Goal: Task Accomplishment & Management: Manage account settings

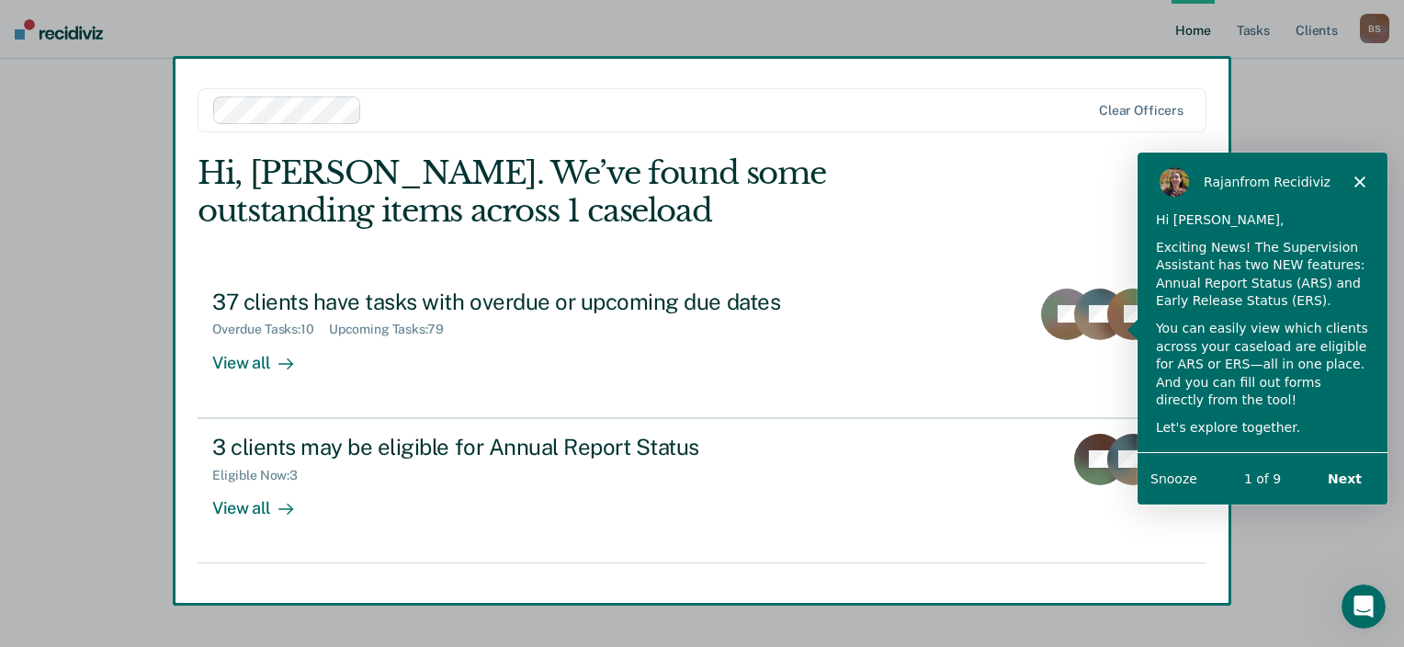
click at [1358, 190] on div "[PERSON_NAME] from Recidiviz" at bounding box center [1262, 181] width 250 height 59
click at [1358, 180] on polygon "Close" at bounding box center [1359, 181] width 11 height 11
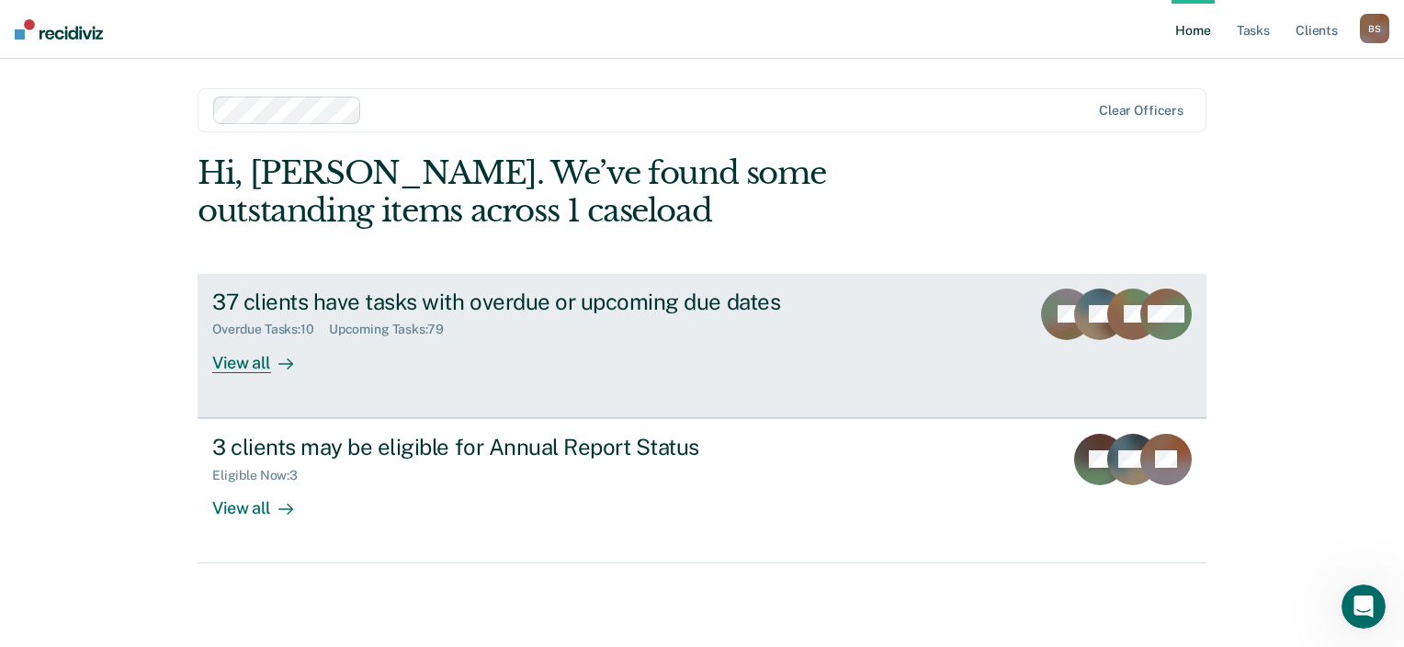
click at [231, 376] on link "37 clients have tasks with overdue or upcoming due dates Overdue Tasks : 10 Upc…" at bounding box center [702, 346] width 1009 height 144
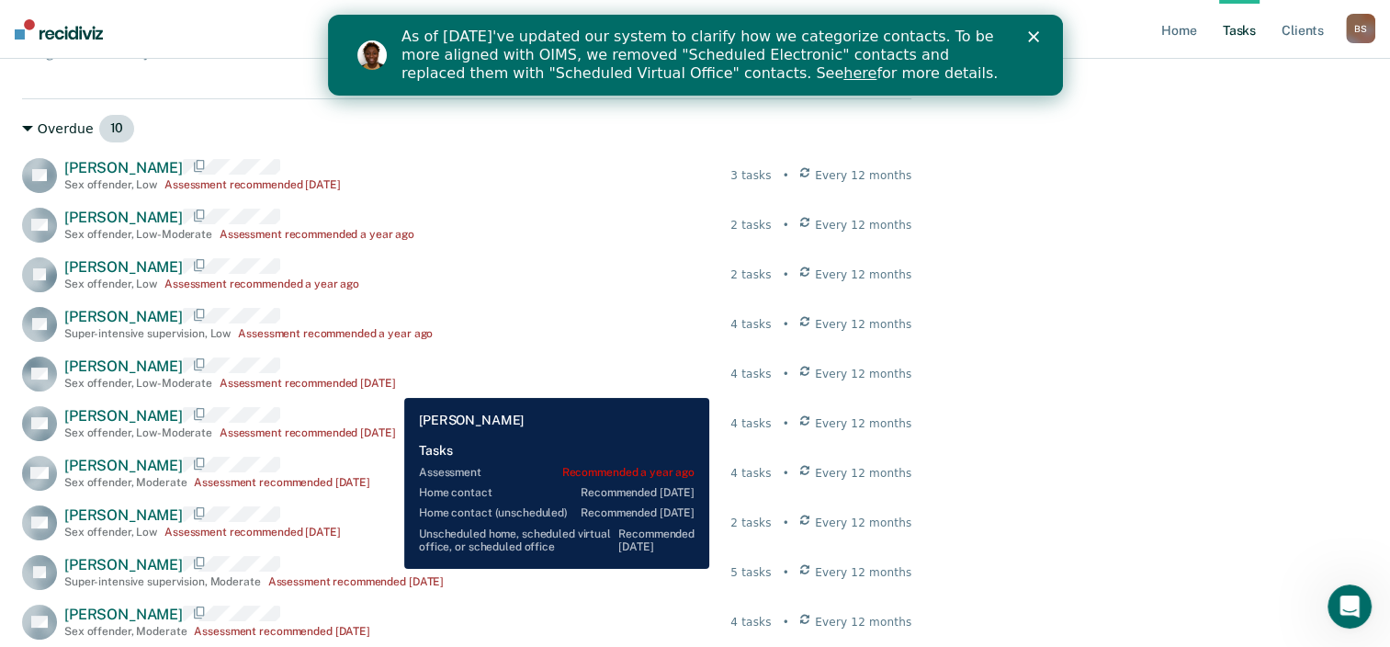
scroll to position [246, 0]
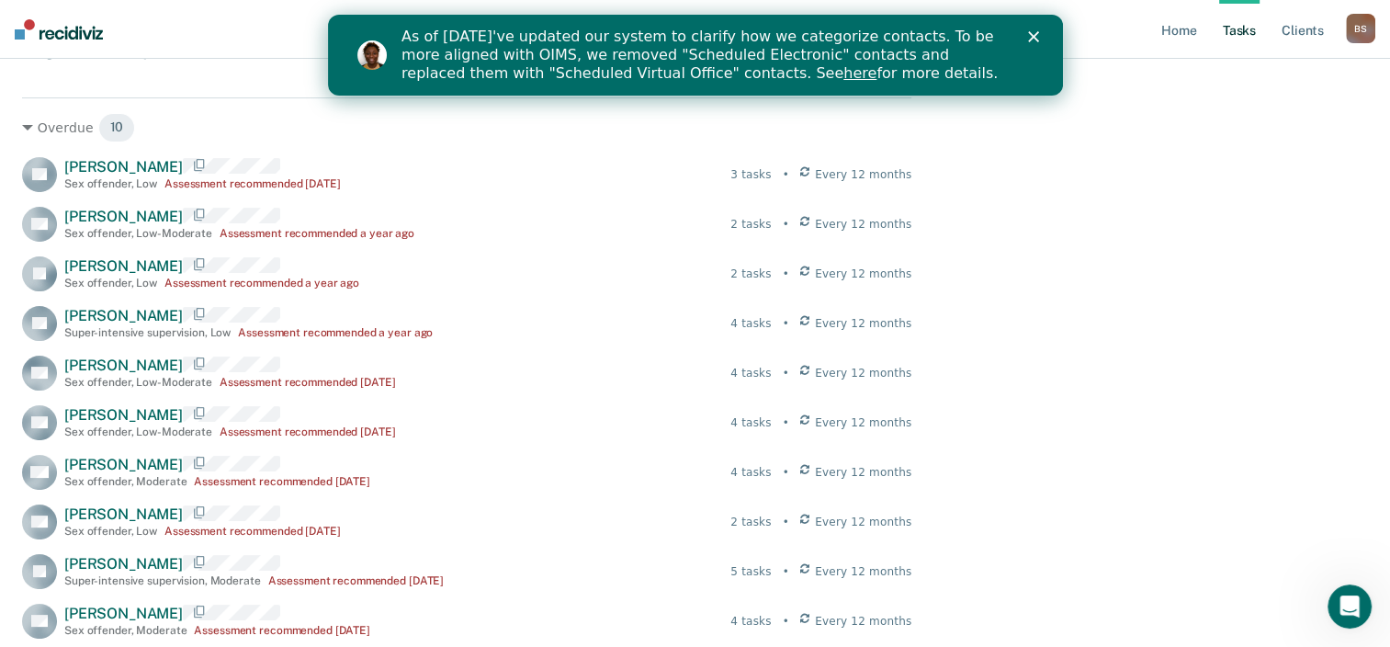
click at [1039, 34] on div "Close" at bounding box center [1036, 36] width 18 height 11
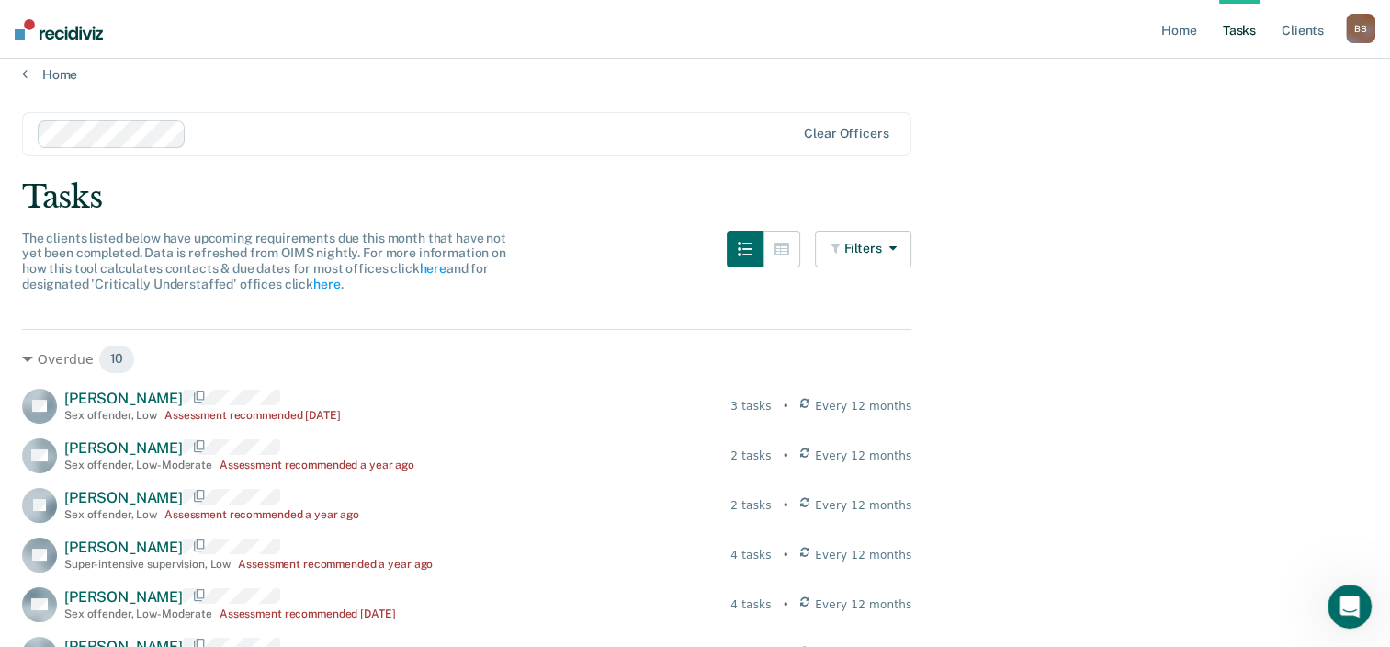
scroll to position [18, 0]
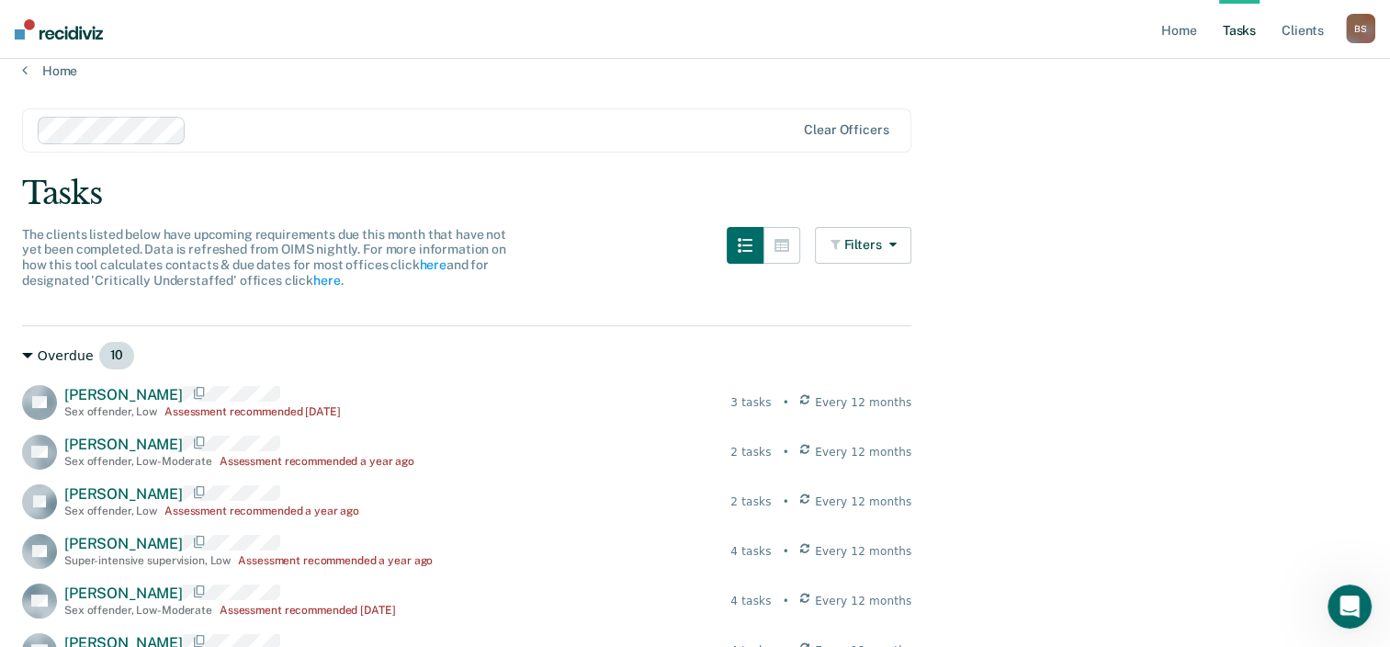
click at [44, 349] on div "Overdue 10" at bounding box center [467, 355] width 890 height 29
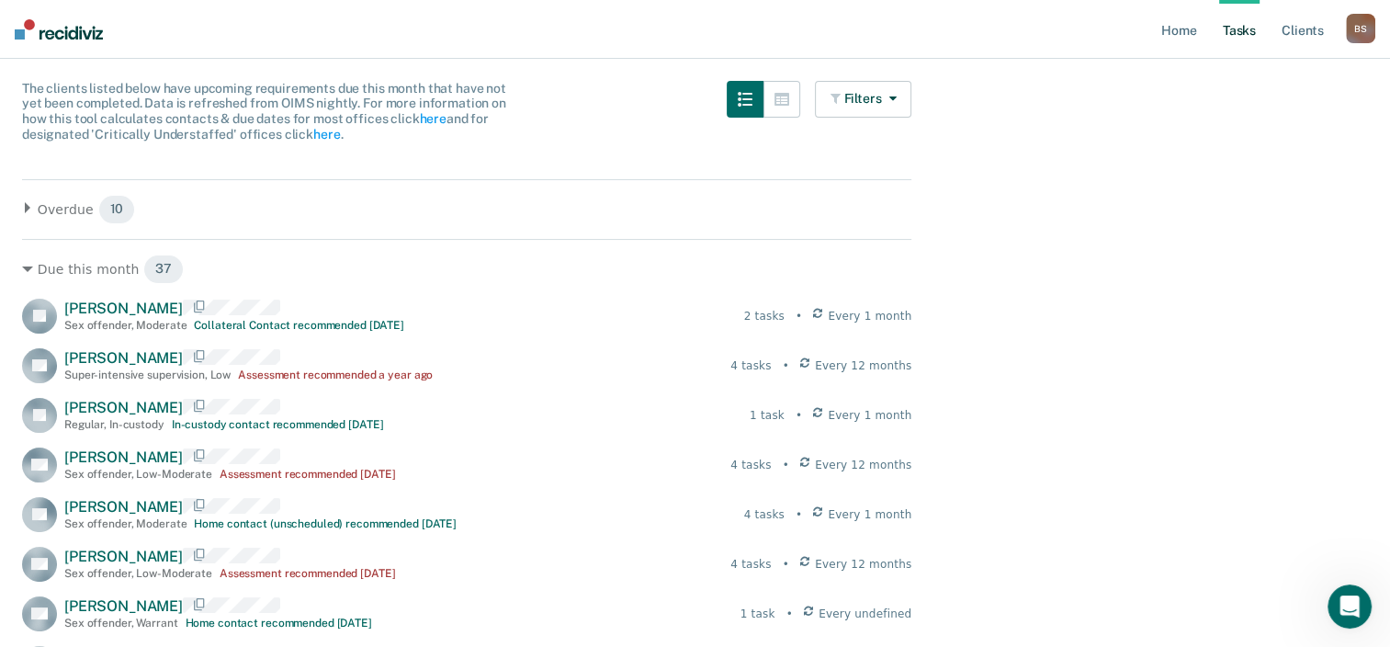
scroll to position [0, 0]
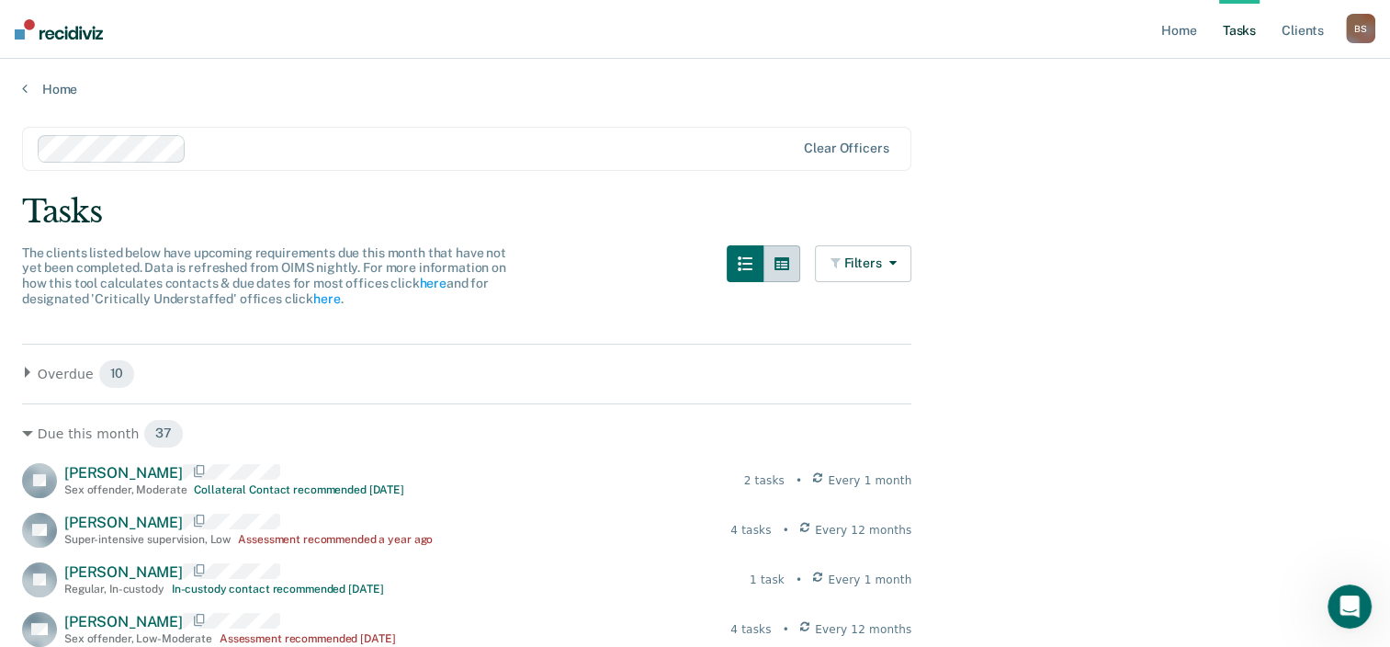
click at [788, 257] on icon "button" at bounding box center [782, 263] width 15 height 13
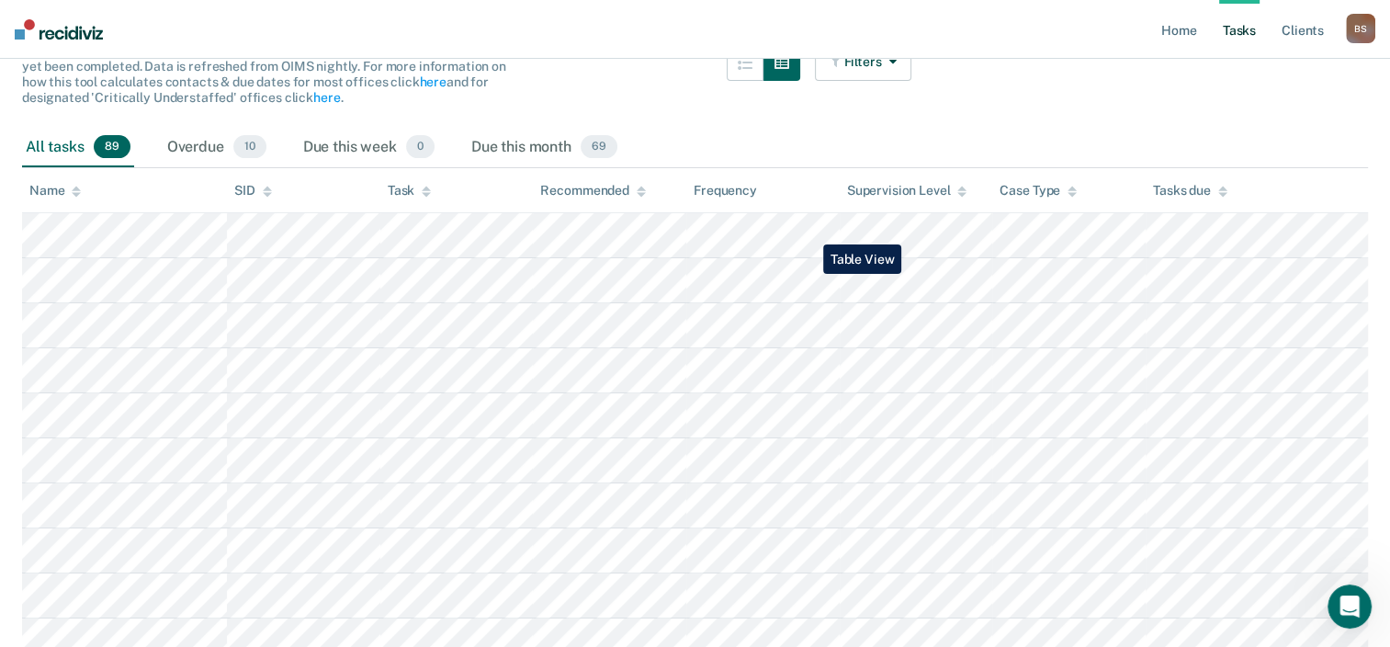
scroll to position [196, 0]
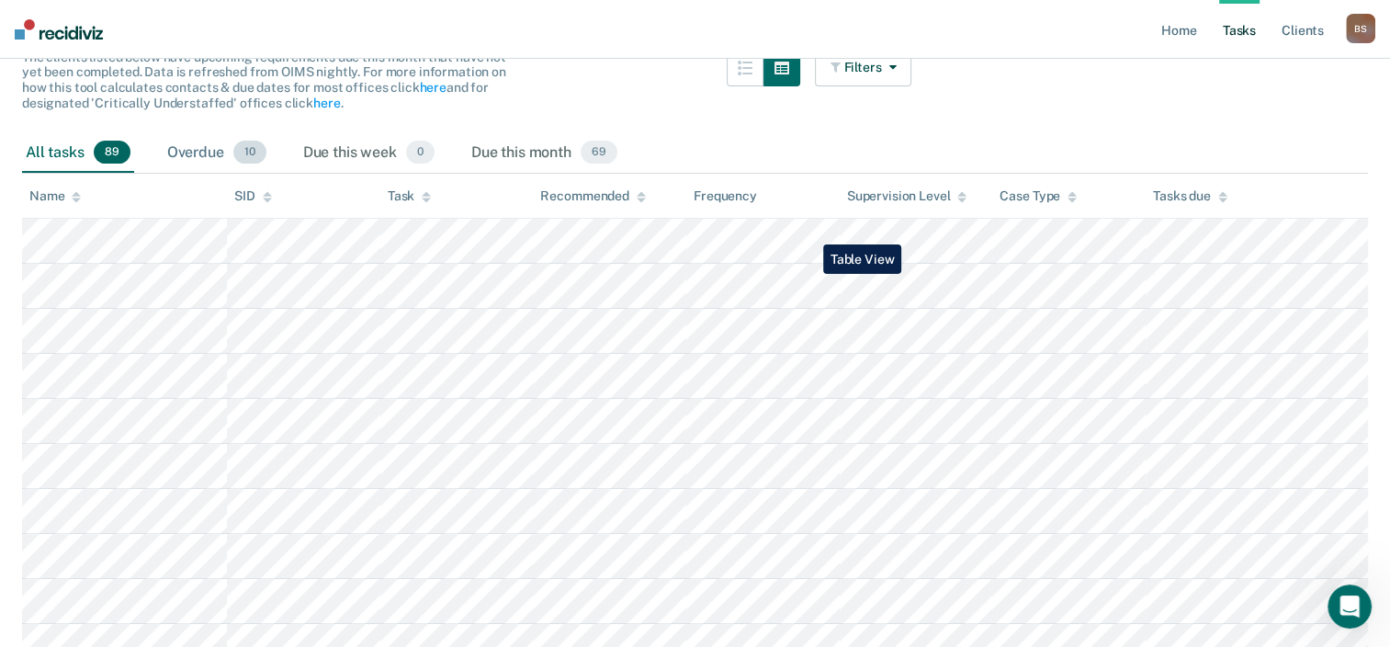
click at [207, 135] on div "Overdue 10" at bounding box center [217, 153] width 107 height 40
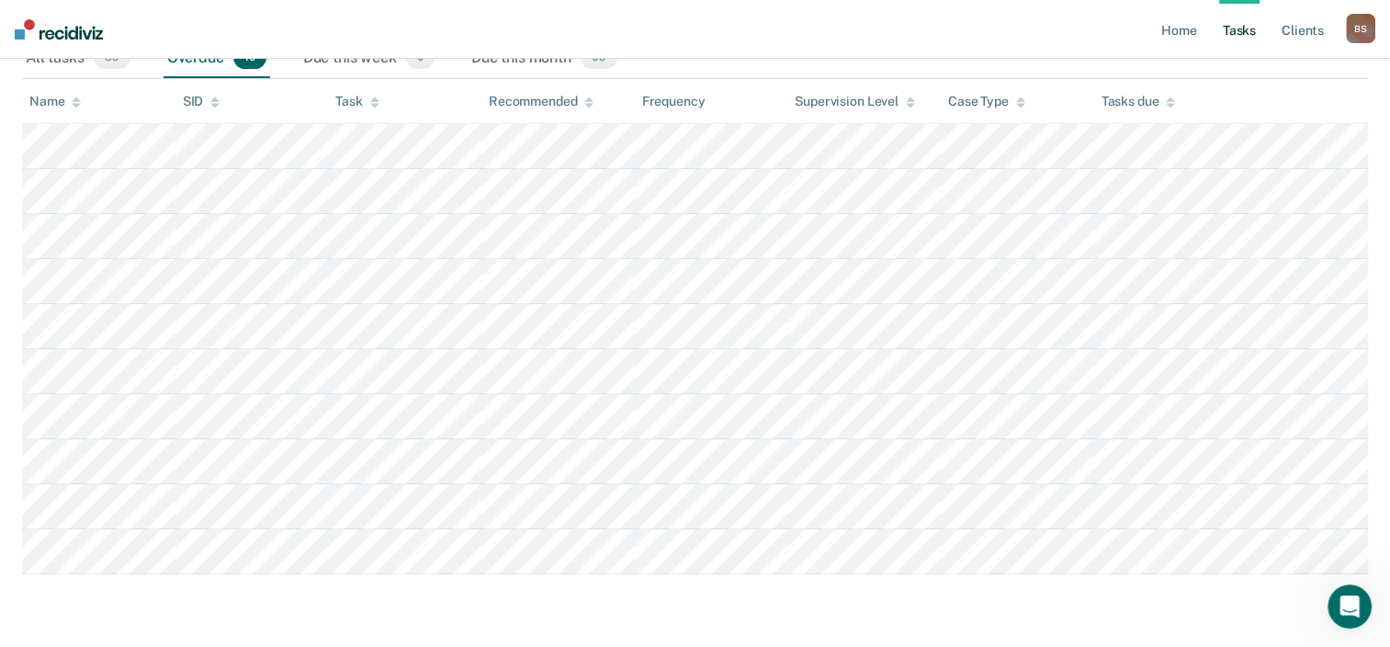
scroll to position [270, 0]
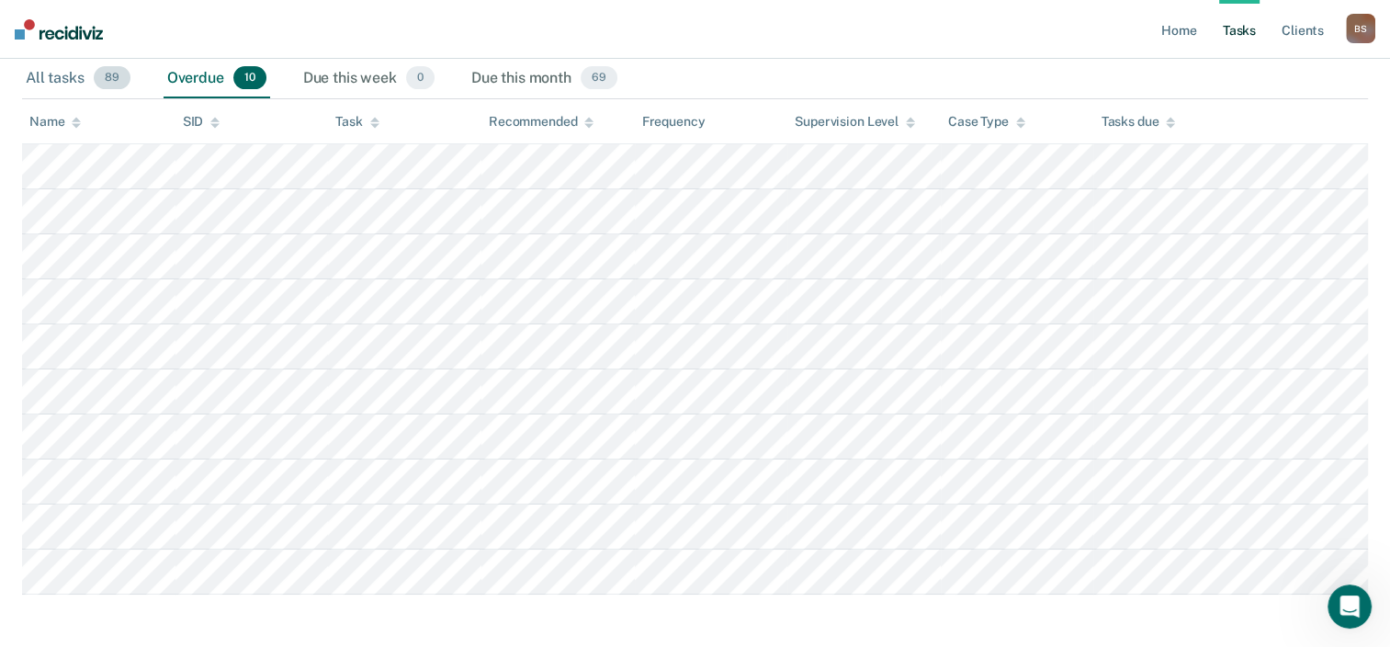
click at [72, 92] on div "All tasks 89" at bounding box center [78, 79] width 112 height 40
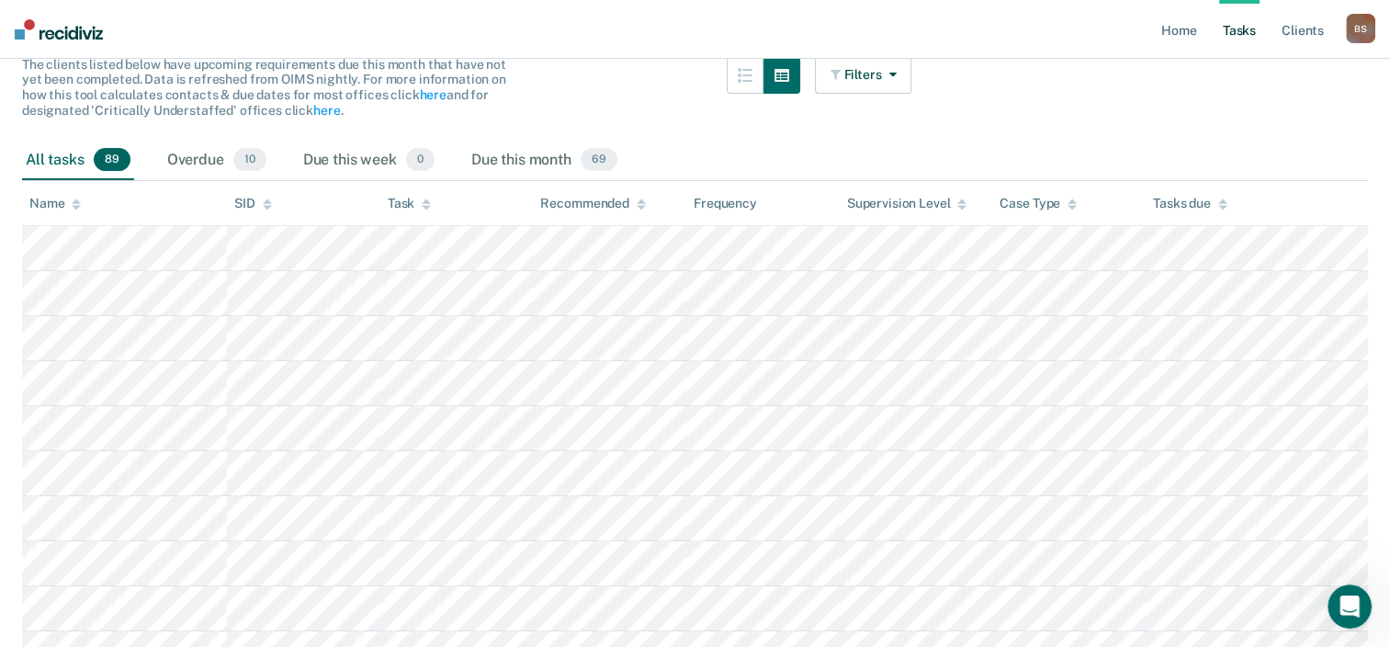
scroll to position [0, 0]
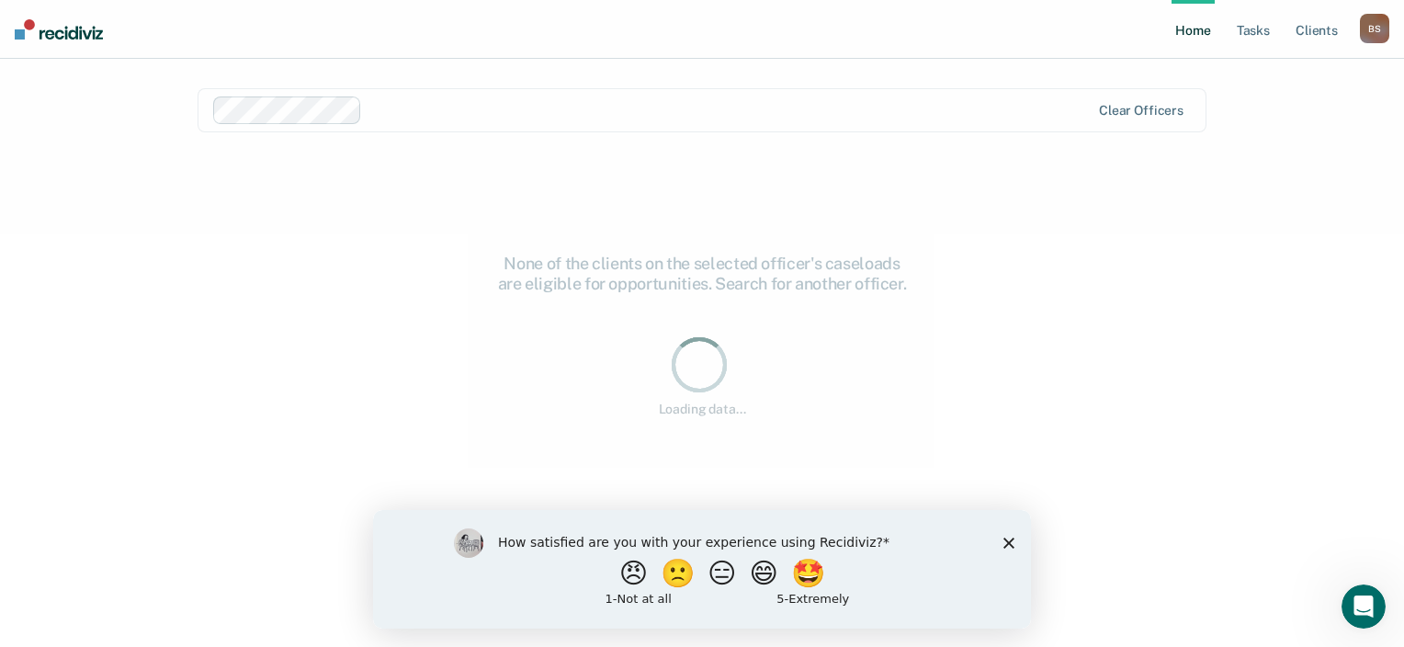
click at [1008, 546] on icon "Close survey" at bounding box center [1009, 542] width 11 height 11
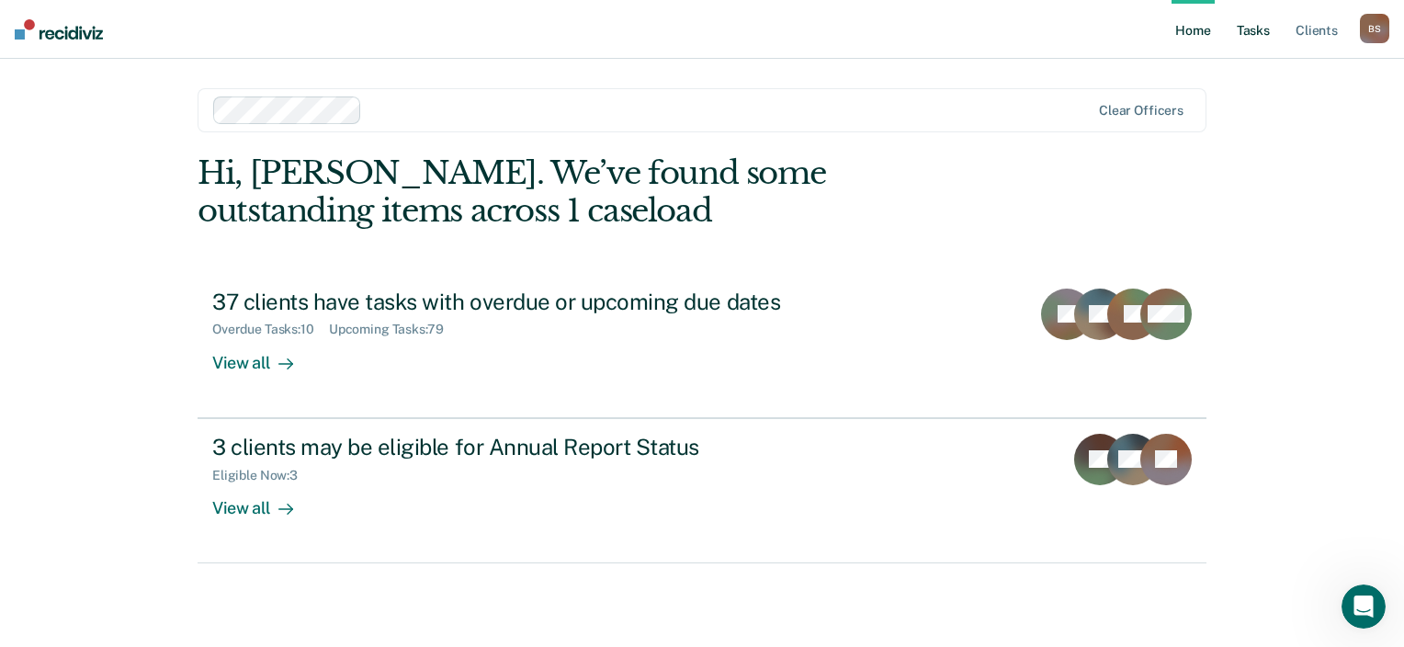
click at [1254, 31] on link "Tasks" at bounding box center [1253, 29] width 40 height 59
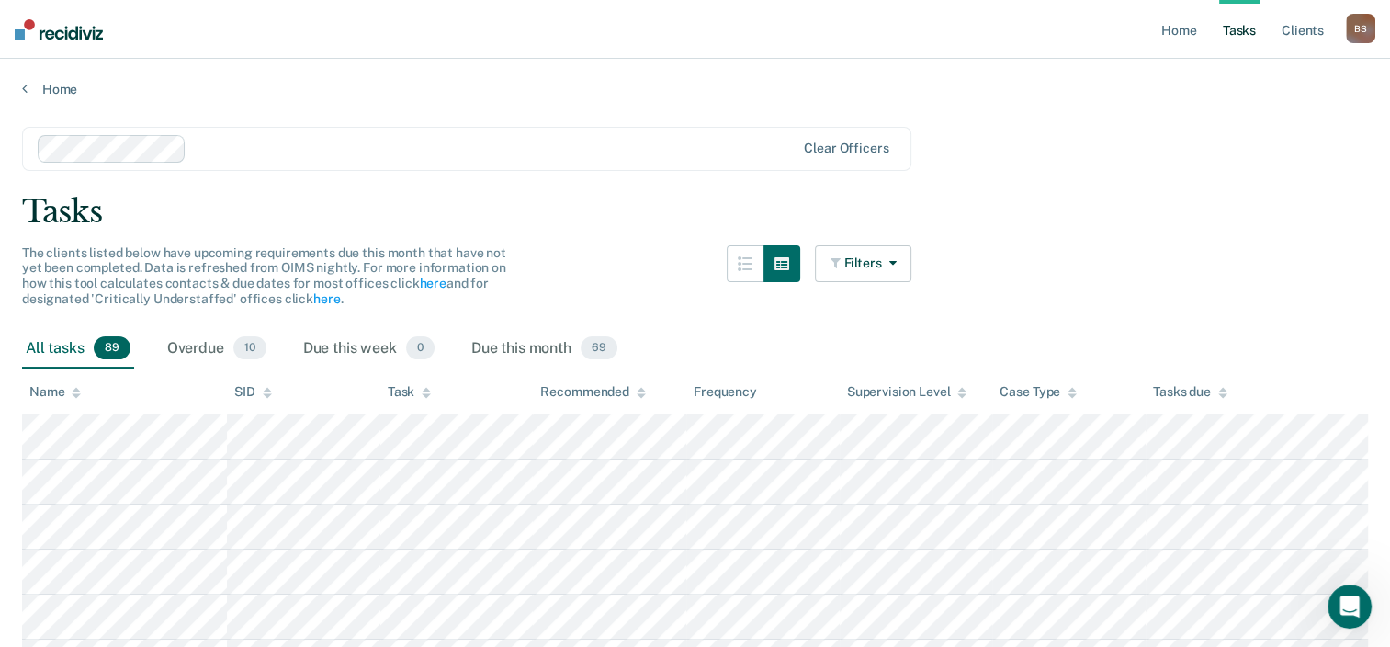
click at [50, 391] on div "Name" at bounding box center [54, 392] width 51 height 16
click at [577, 345] on div "Due this month 69" at bounding box center [544, 349] width 153 height 40
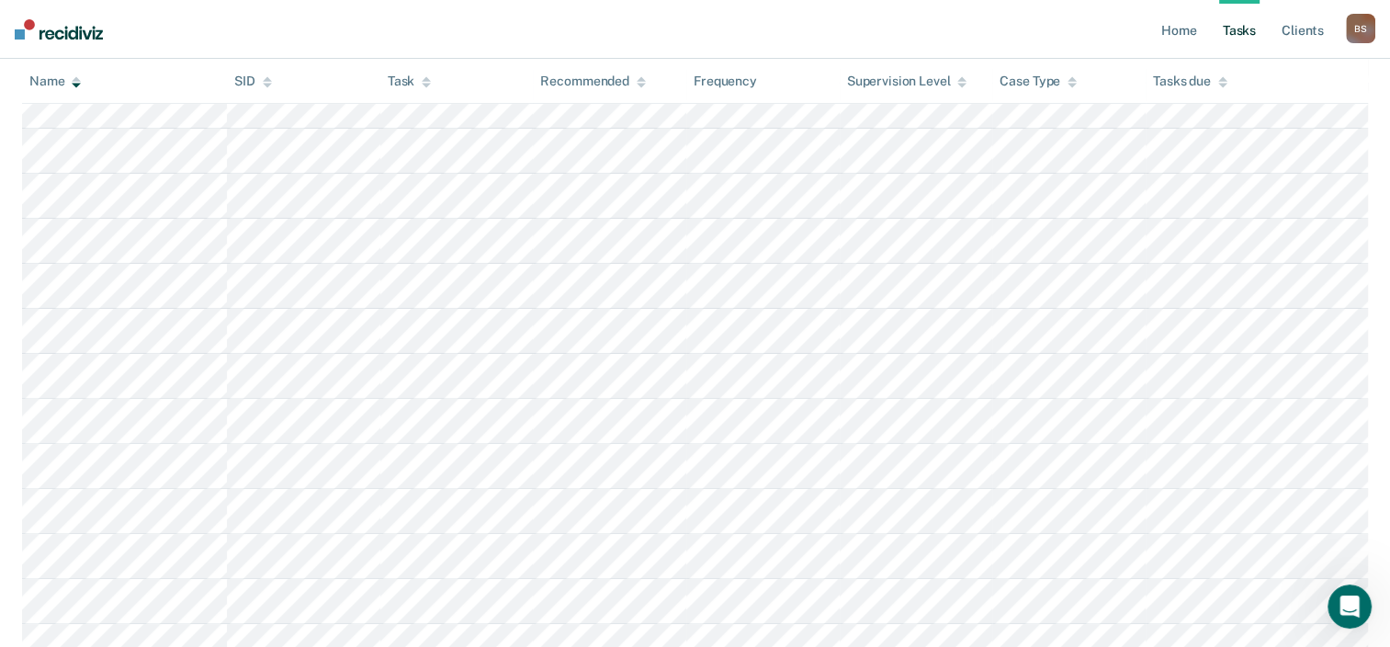
scroll to position [539, 0]
click at [1315, 32] on link "Client s" at bounding box center [1303, 29] width 50 height 59
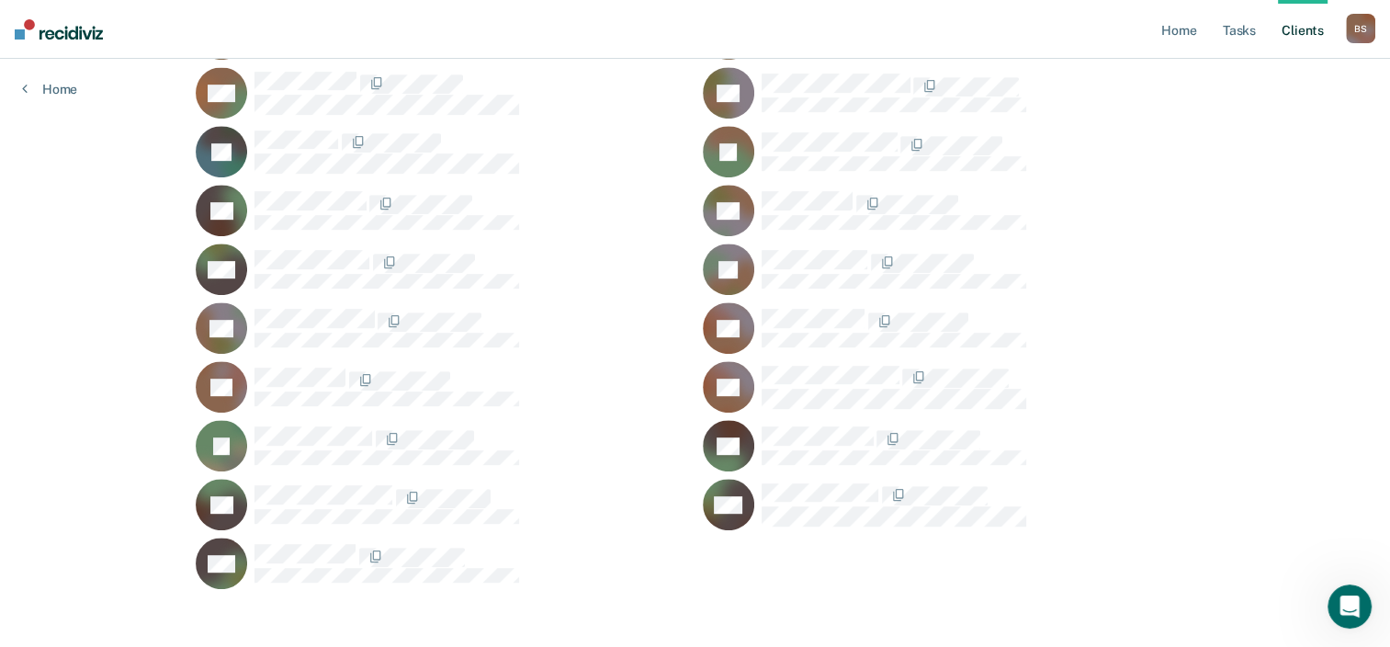
scroll to position [858, 0]
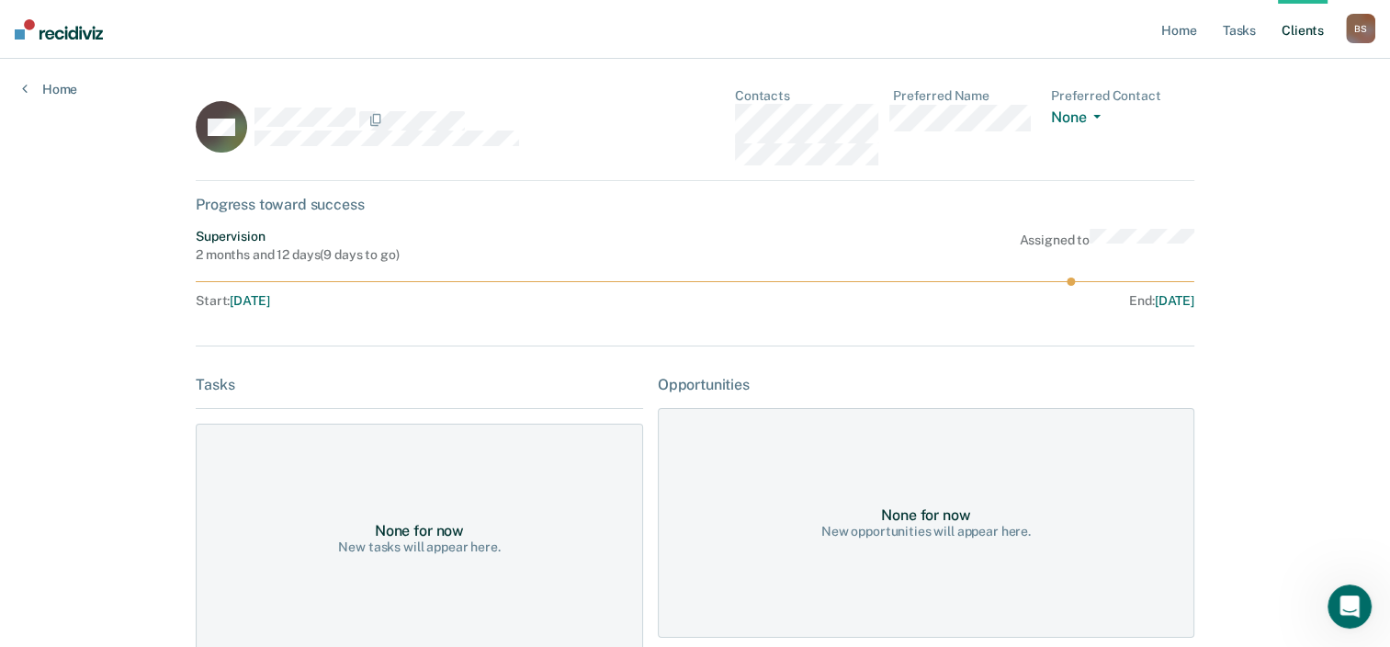
click at [108, 308] on div "Home Tasks Client s Brittany Simmons B S Profile How it works Log Out Home BW C…" at bounding box center [695, 398] width 1390 height 796
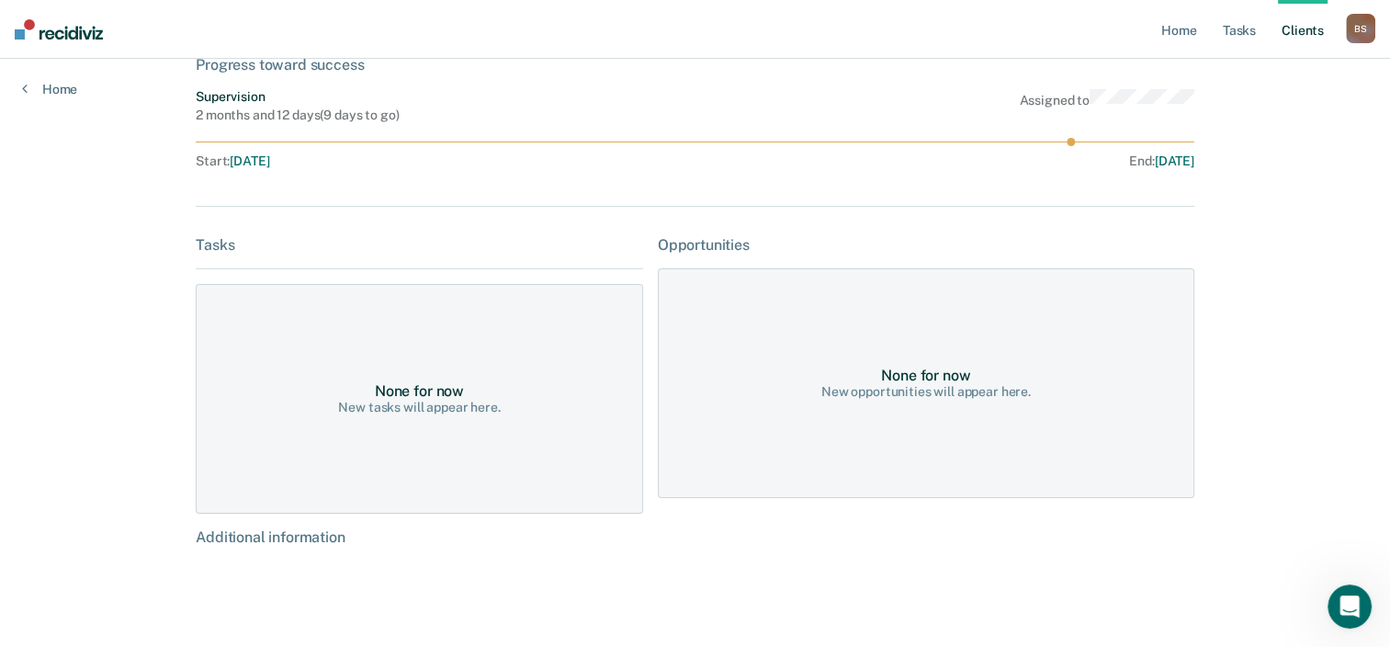
scroll to position [142, 0]
